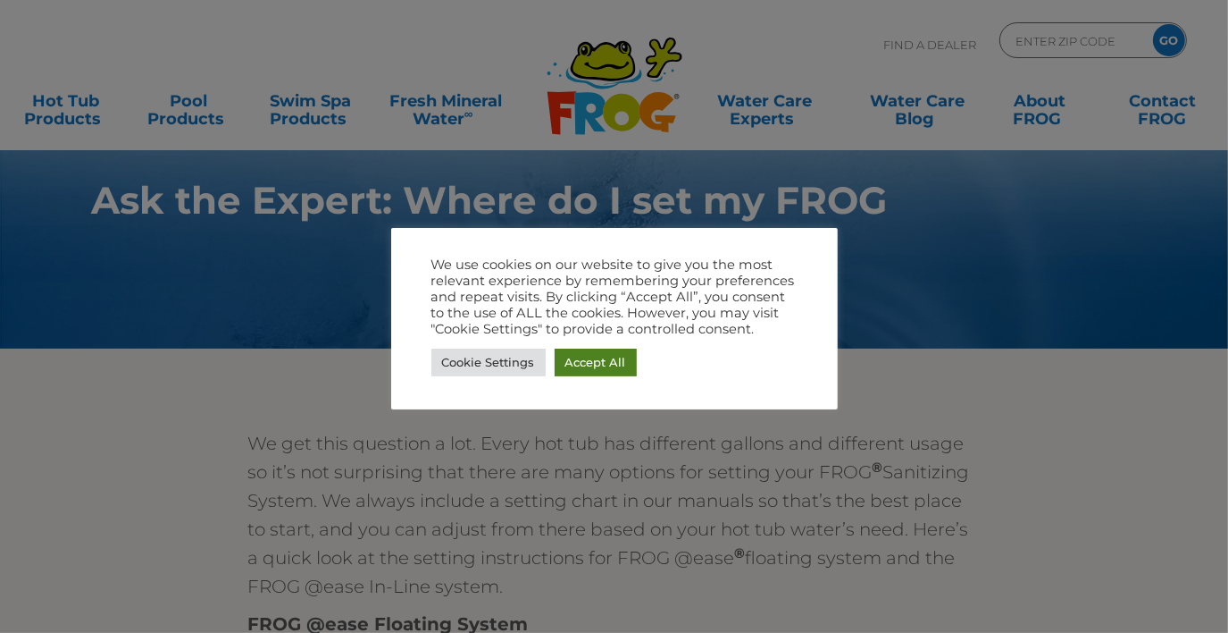
click at [599, 365] on link "Accept All" at bounding box center [596, 362] width 82 height 28
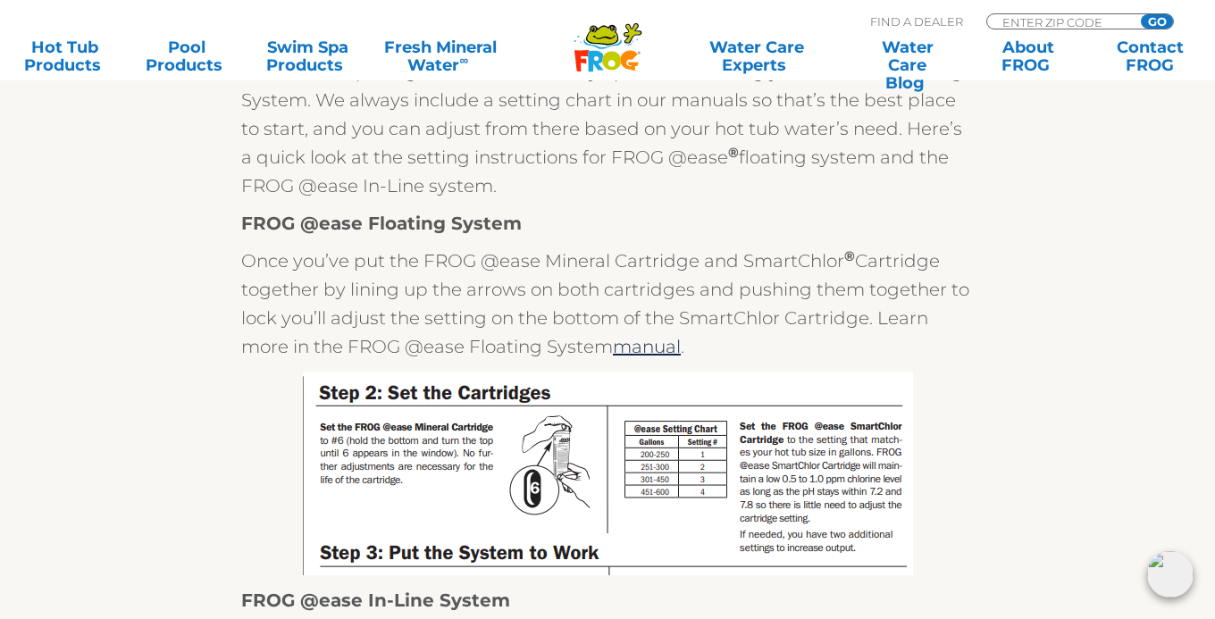
scroll to position [329, 0]
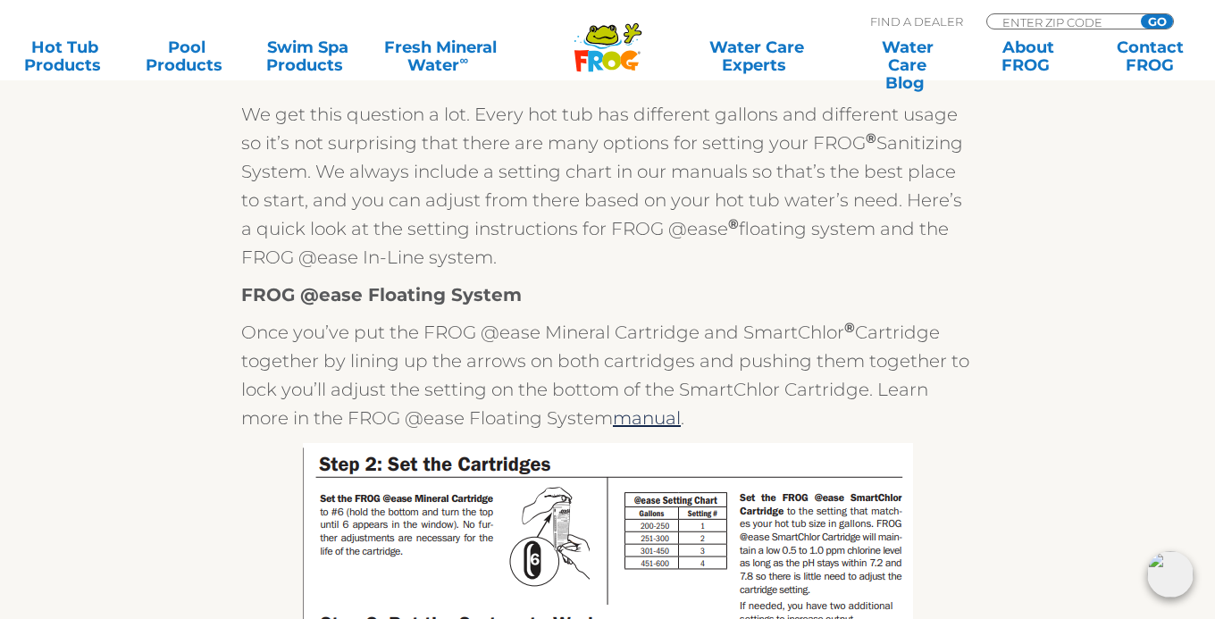
click at [1144, 107] on div "We get this question a lot. Every hot tub has different gallons and different u…" at bounding box center [607, 540] width 1099 height 925
drag, startPoint x: 1144, startPoint y: 107, endPoint x: 1138, endPoint y: 147, distance: 40.7
click at [1138, 147] on div "We get this question a lot. Every hot tub has different gallons and different u…" at bounding box center [607, 540] width 1099 height 925
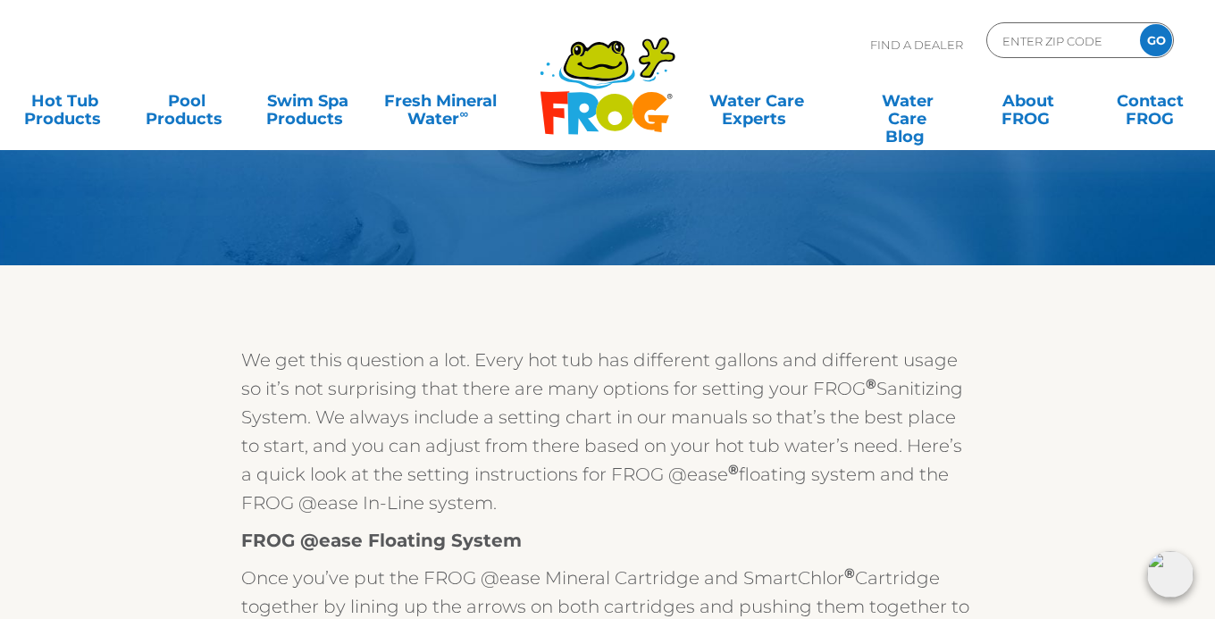
scroll to position [0, 0]
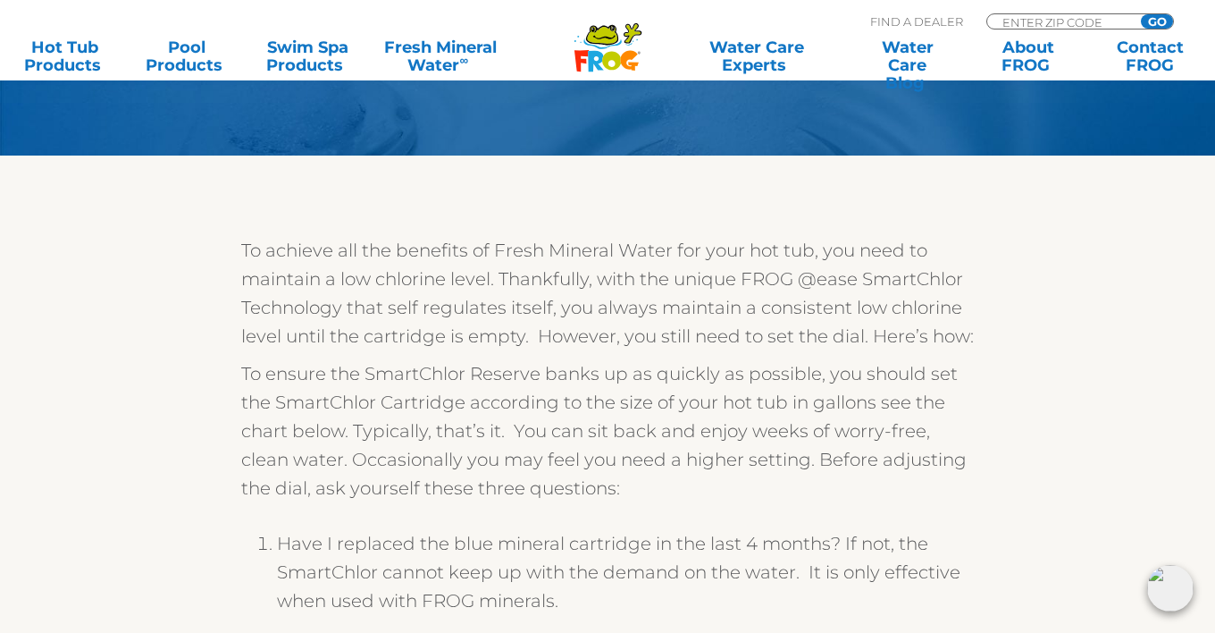
scroll to position [195, 0]
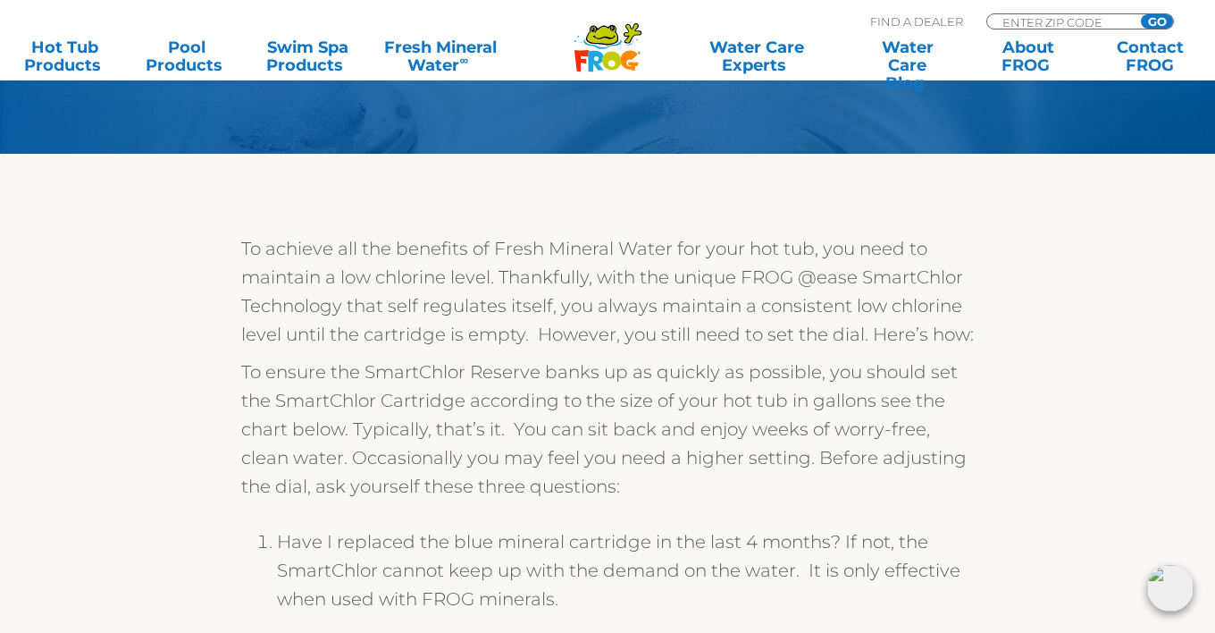
drag, startPoint x: 1213, startPoint y: 98, endPoint x: 1212, endPoint y: 124, distance: 25.9
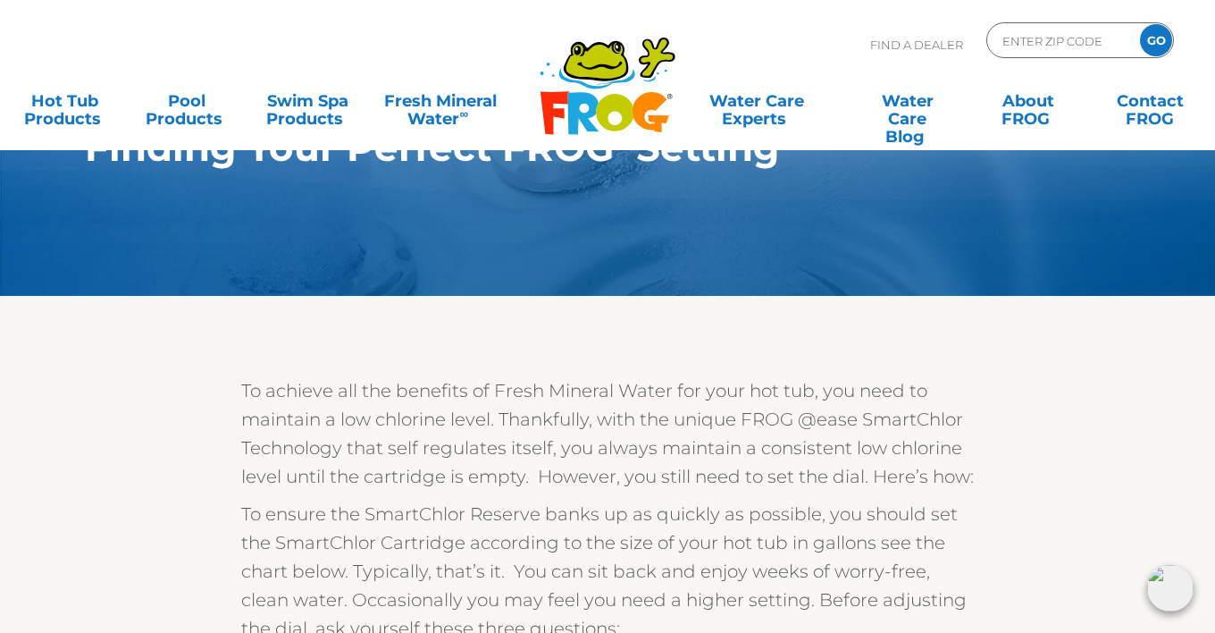
scroll to position [0, 0]
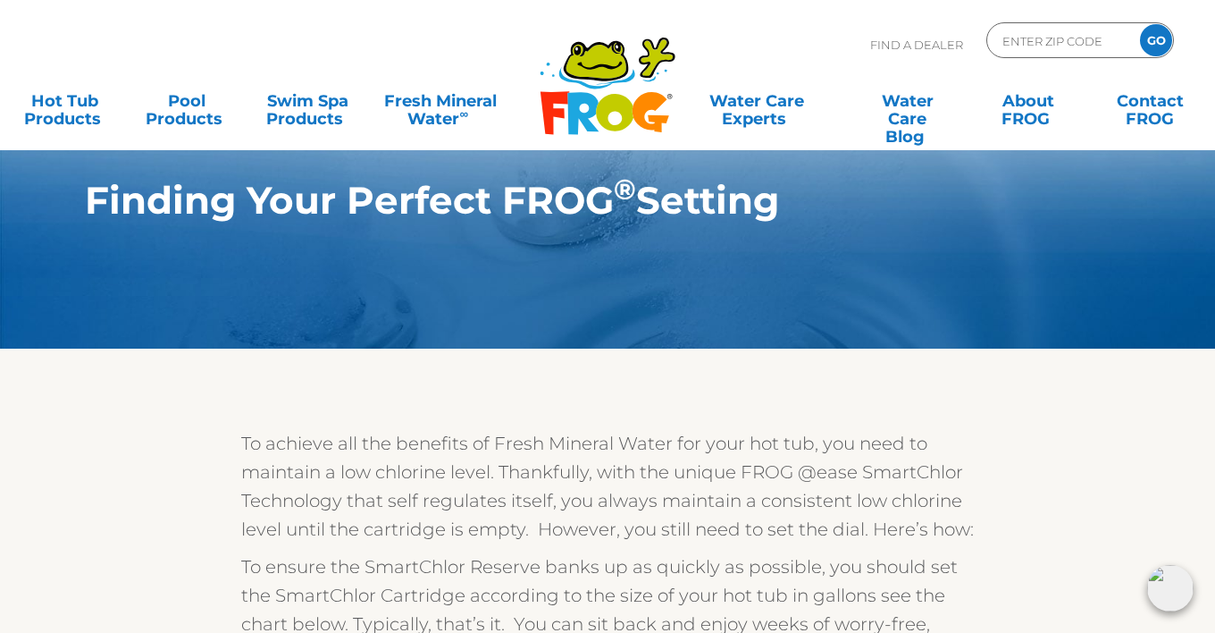
click at [1211, 38] on div ".st130{clip-path:url(#SVGID_2_);fill-rule:evenodd;clip-rule:evenodd;fill:#C3CC0…" at bounding box center [607, 75] width 1215 height 150
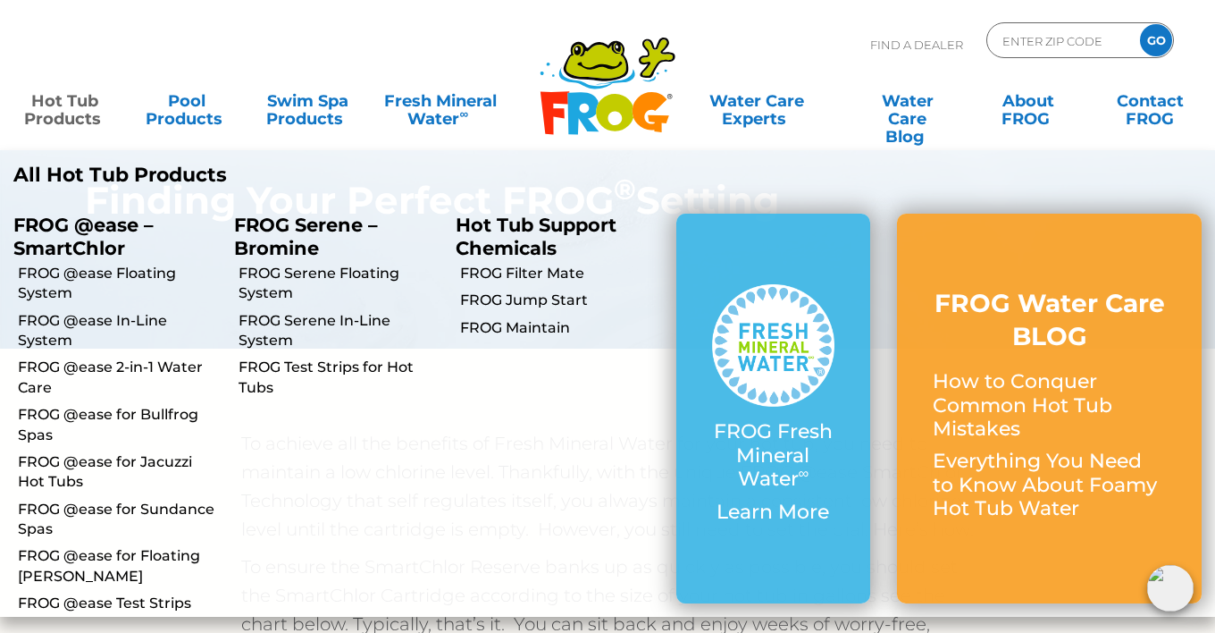
click at [88, 106] on link "Hot Tub Products" at bounding box center [65, 101] width 95 height 36
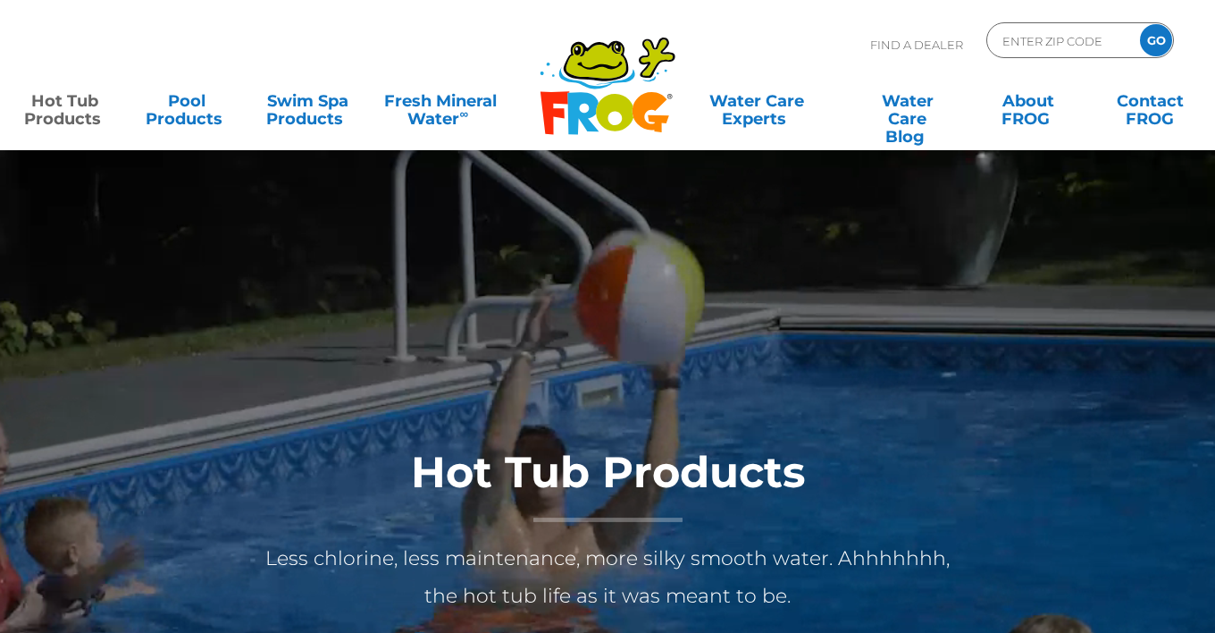
click at [88, 107] on link "Hot Tub Products" at bounding box center [65, 101] width 95 height 36
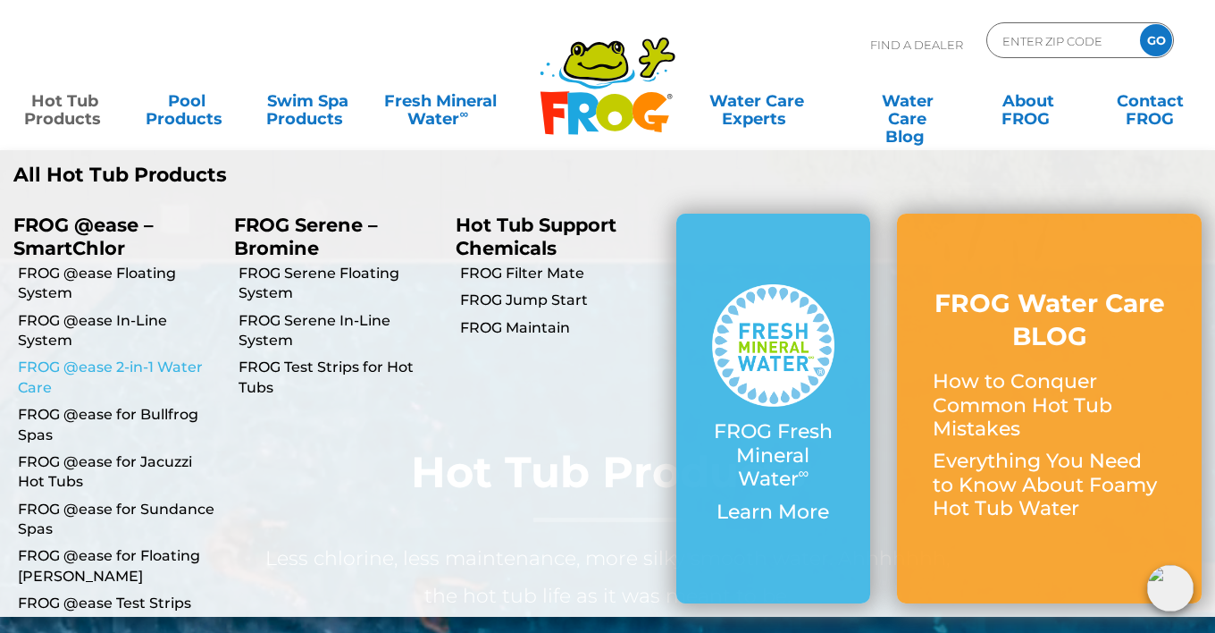
click at [108, 366] on link "FROG @ease 2-in-1 Water Care" at bounding box center [119, 377] width 203 height 40
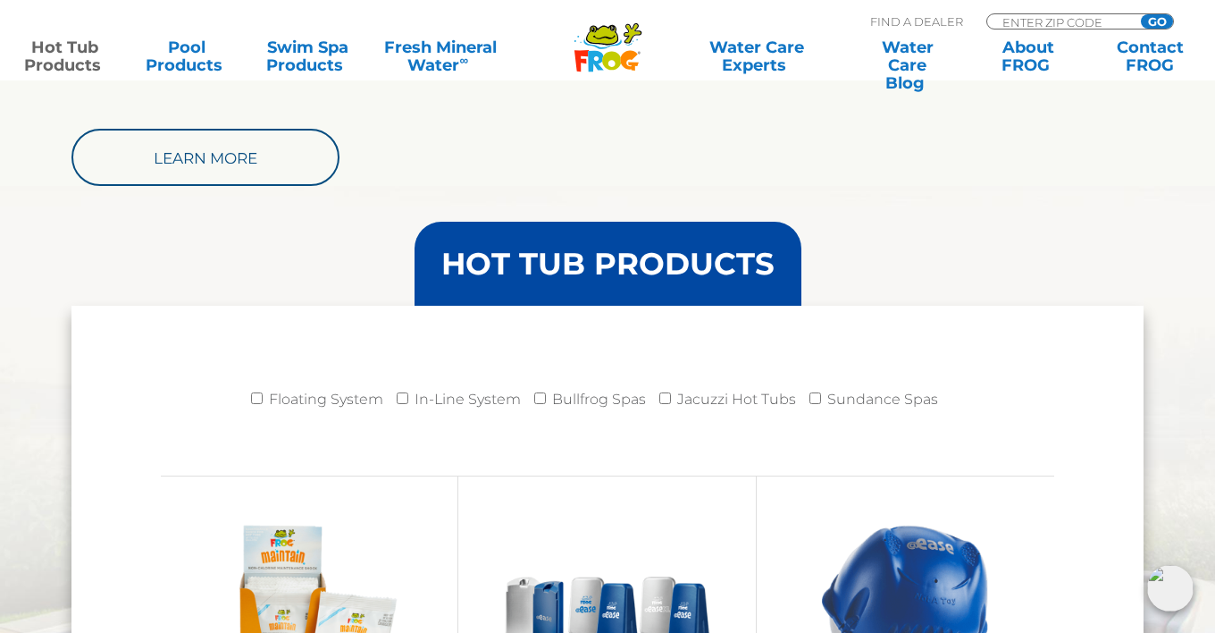
scroll to position [1624, 0]
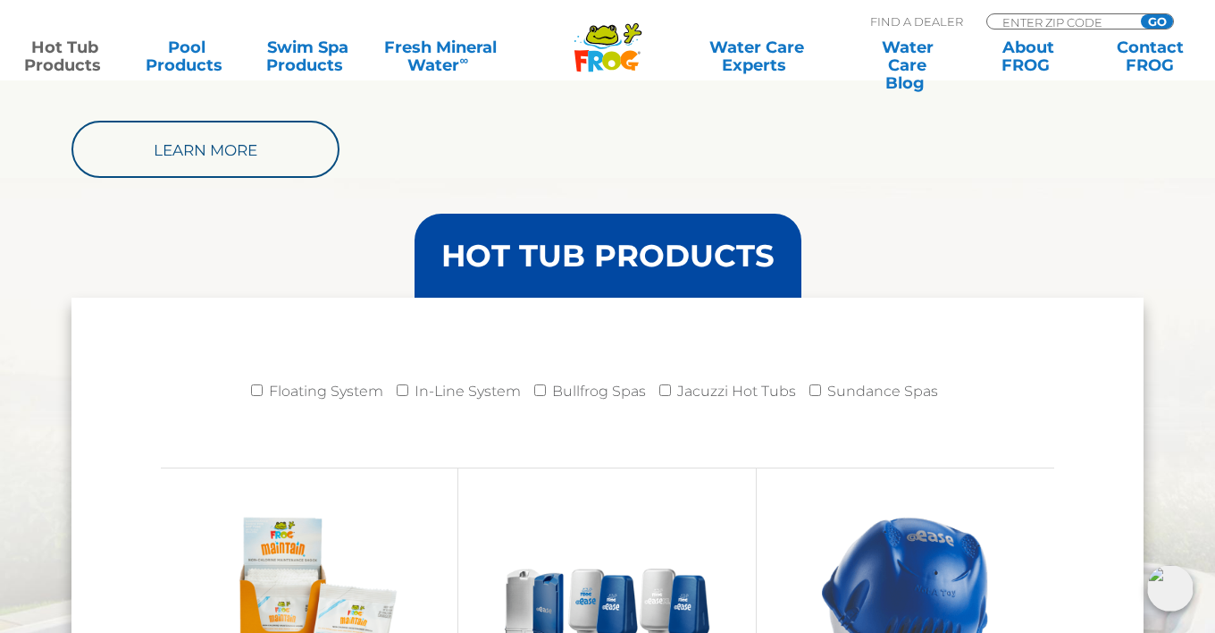
click at [1185, 167] on section "Select the Right Sanitizer A comparison chart to determine which FROG Hot Tub p…" at bounding box center [607, 47] width 1215 height 261
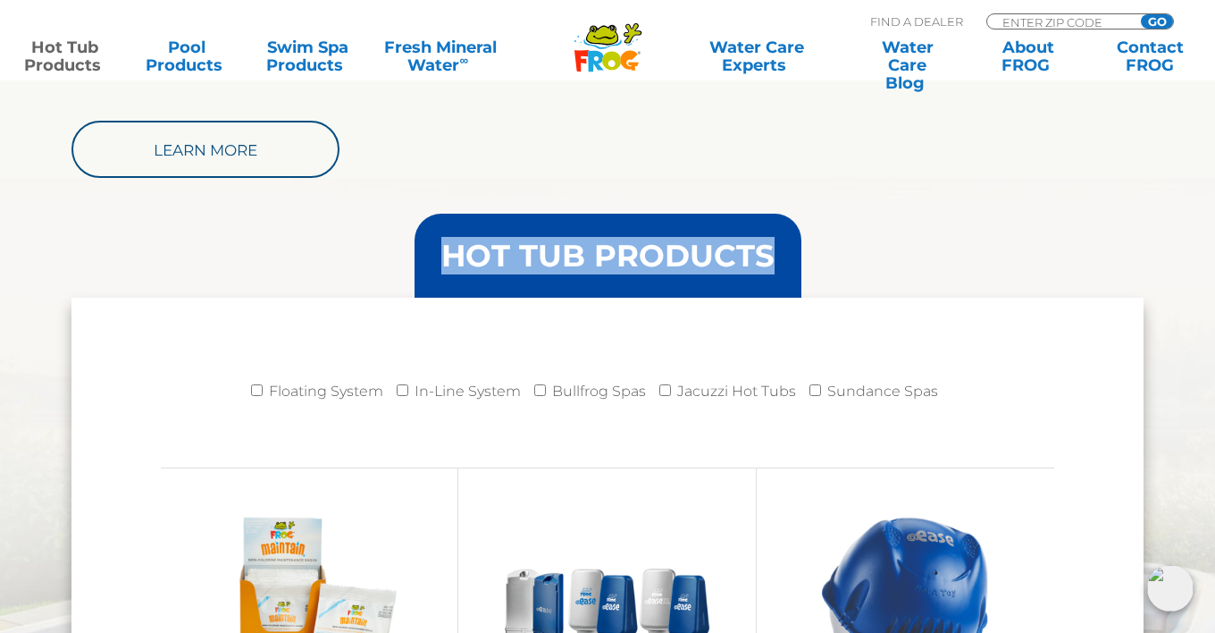
drag, startPoint x: 1185, startPoint y: 167, endPoint x: 1174, endPoint y: 209, distance: 43.3
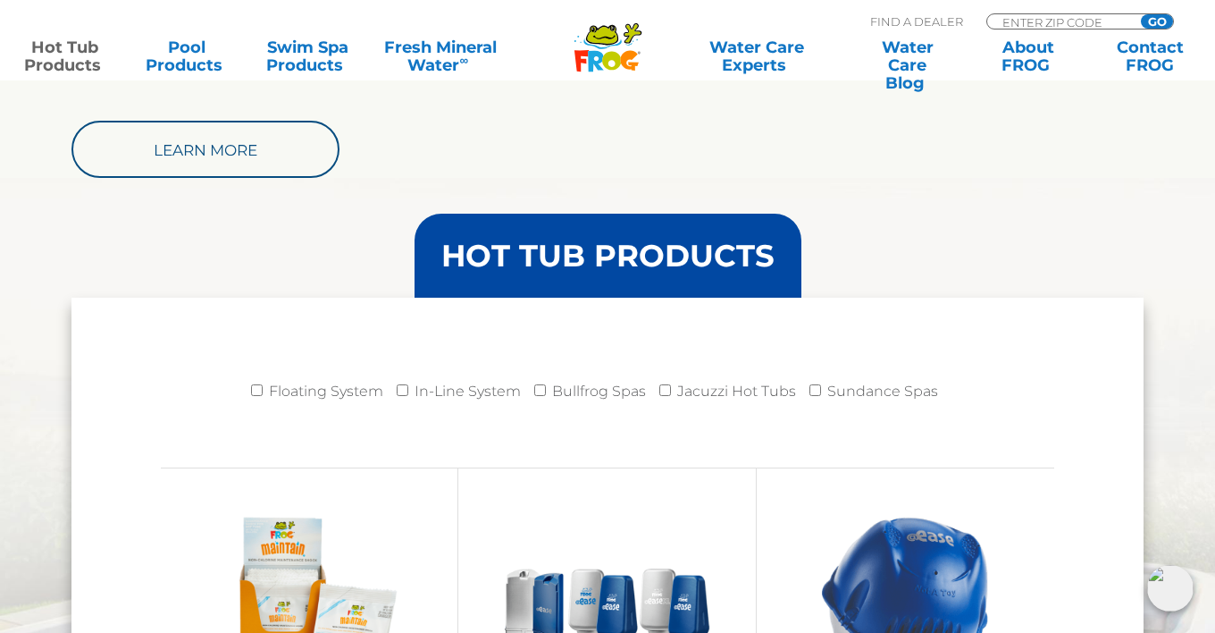
scroll to position [1935, 0]
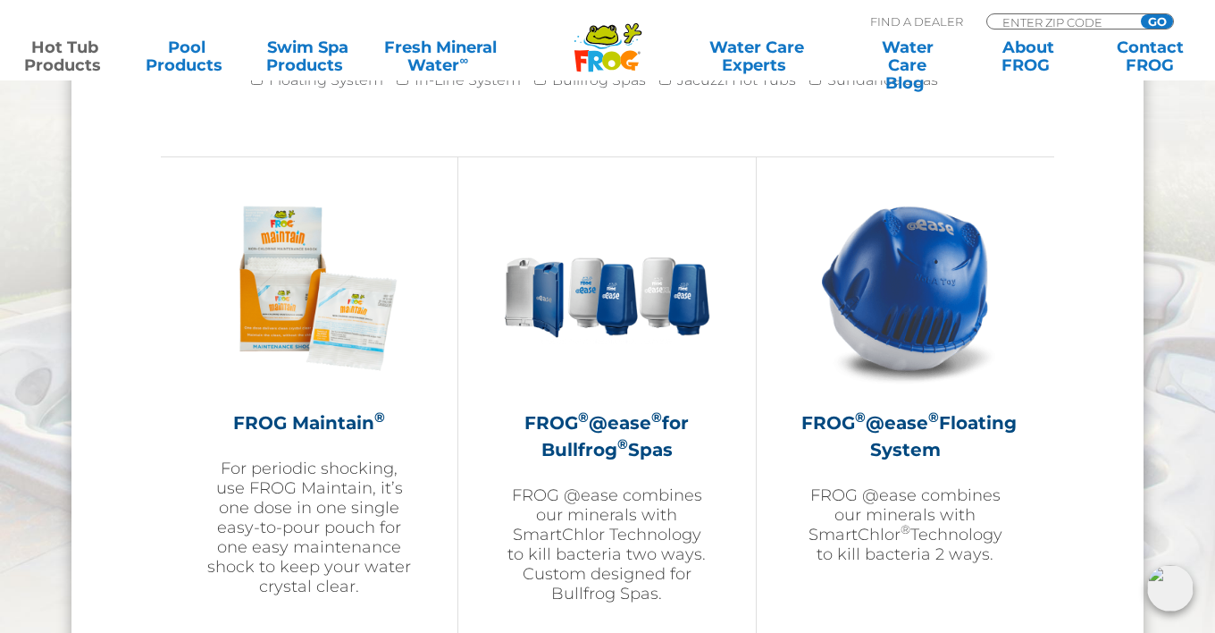
drag, startPoint x: 1199, startPoint y: 238, endPoint x: 1188, endPoint y: 272, distance: 35.6
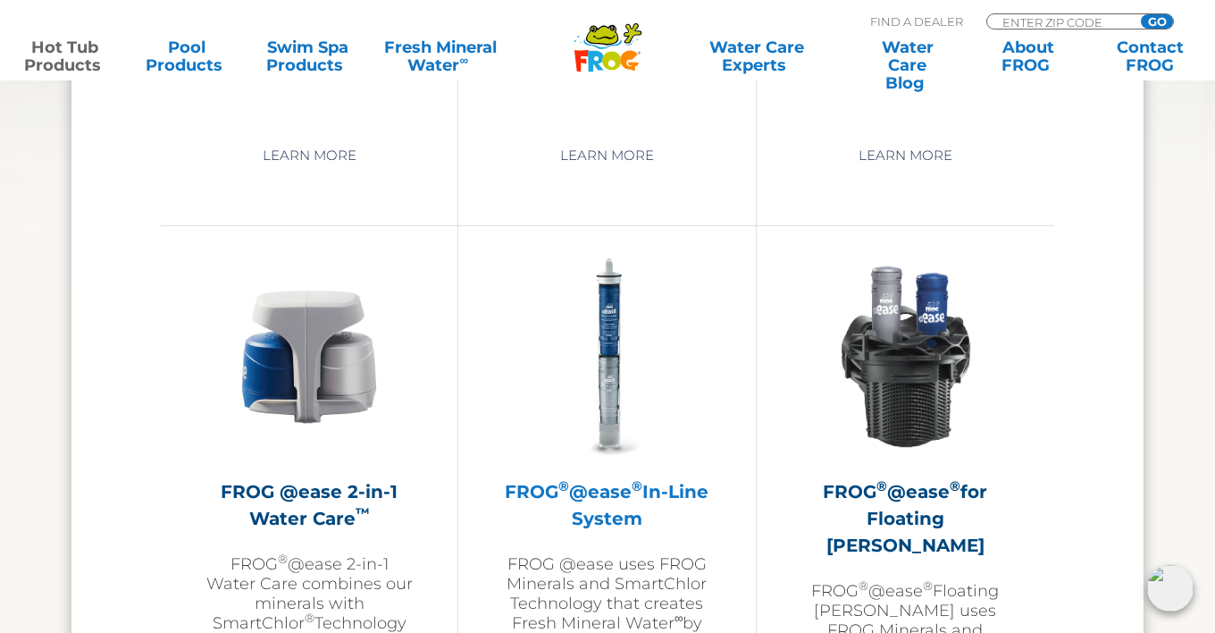
click at [616, 372] on img at bounding box center [606, 356] width 207 height 207
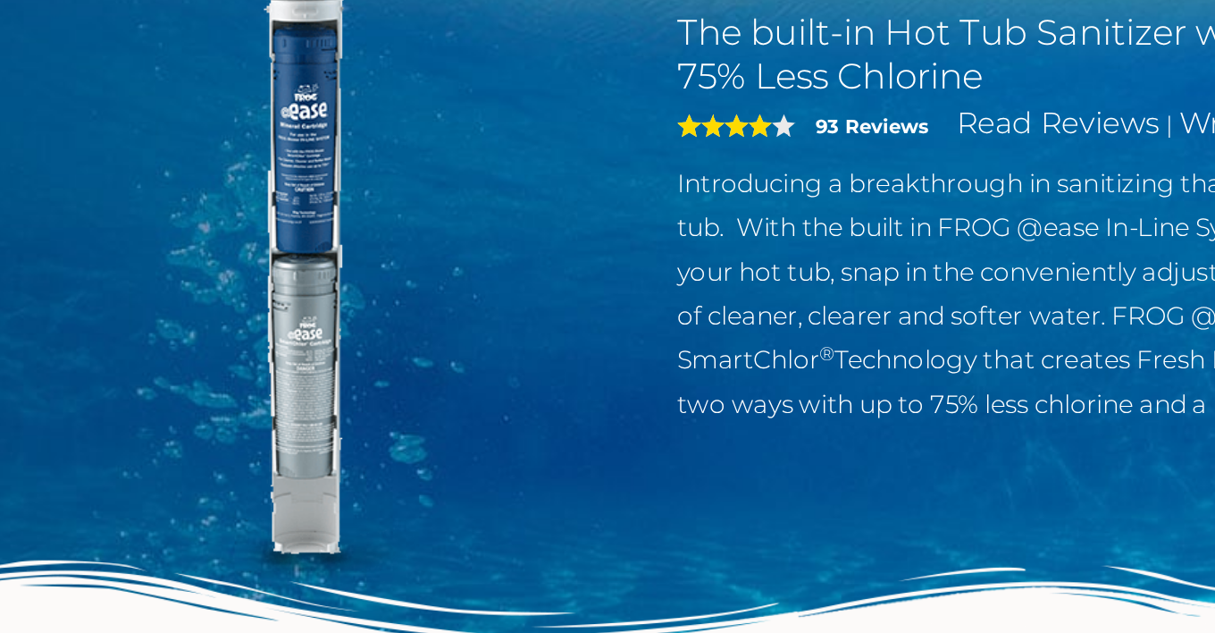
scroll to position [107, 0]
